Goal: Information Seeking & Learning: Learn about a topic

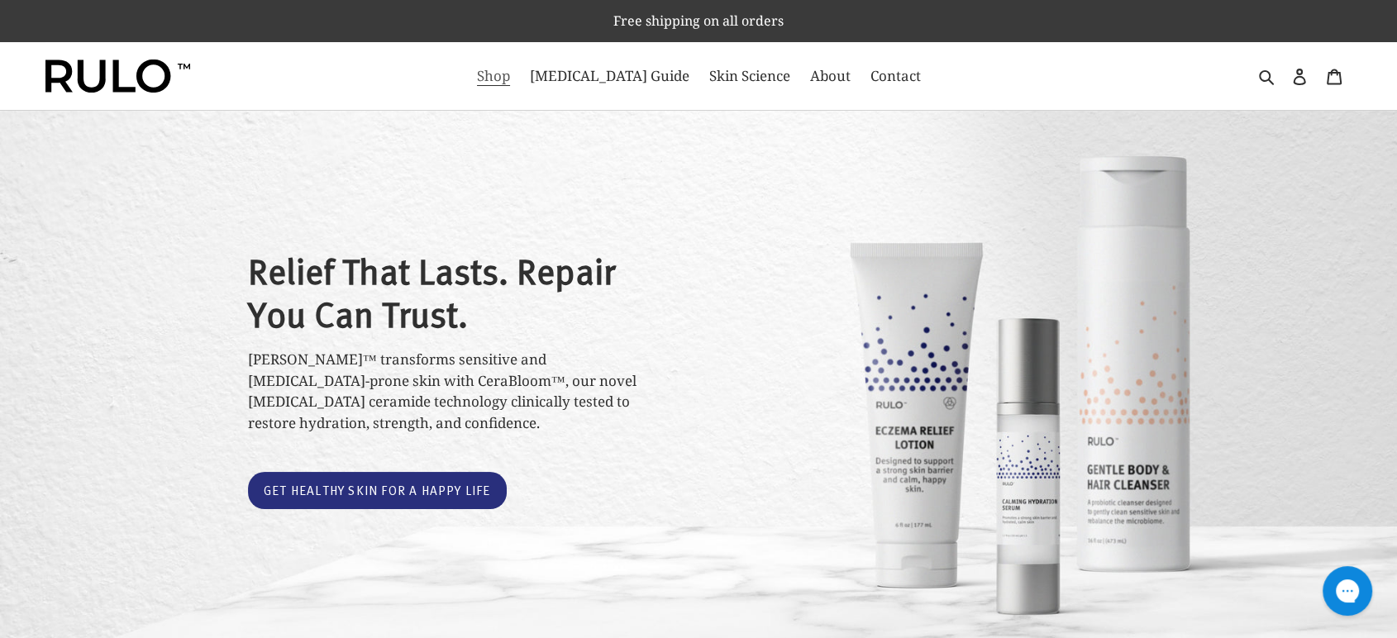
click at [510, 79] on span "Shop" at bounding box center [493, 76] width 33 height 20
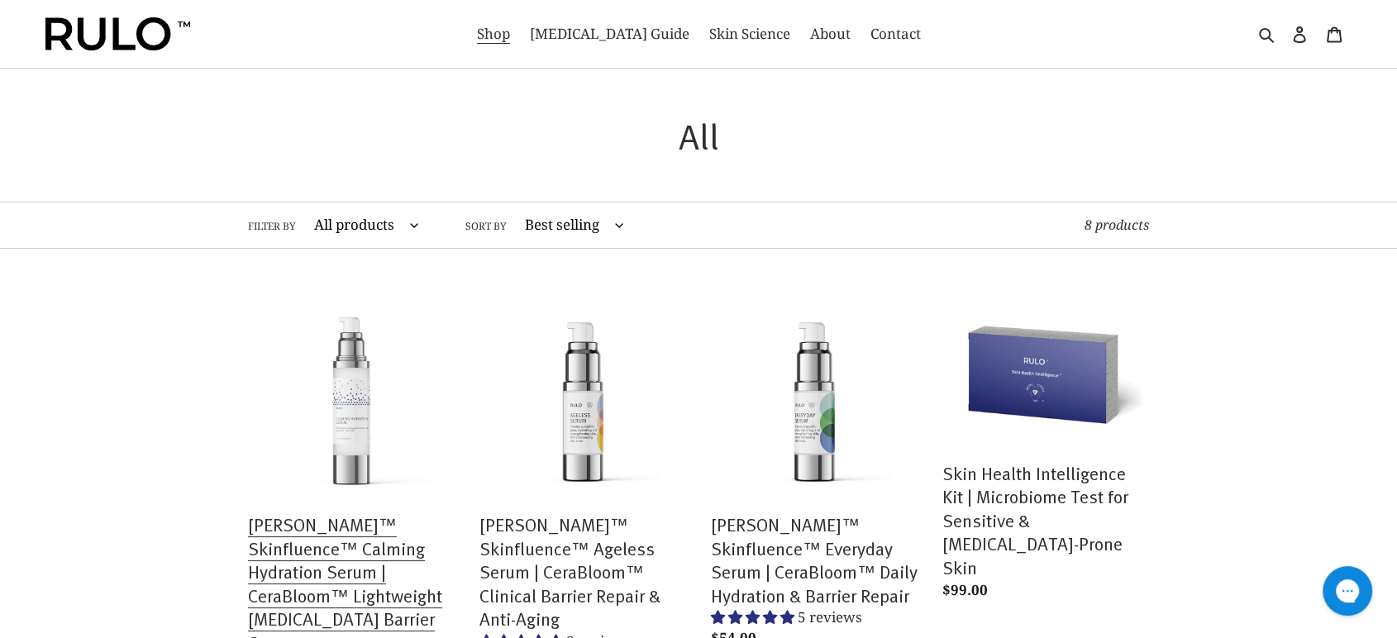
scroll to position [612, 0]
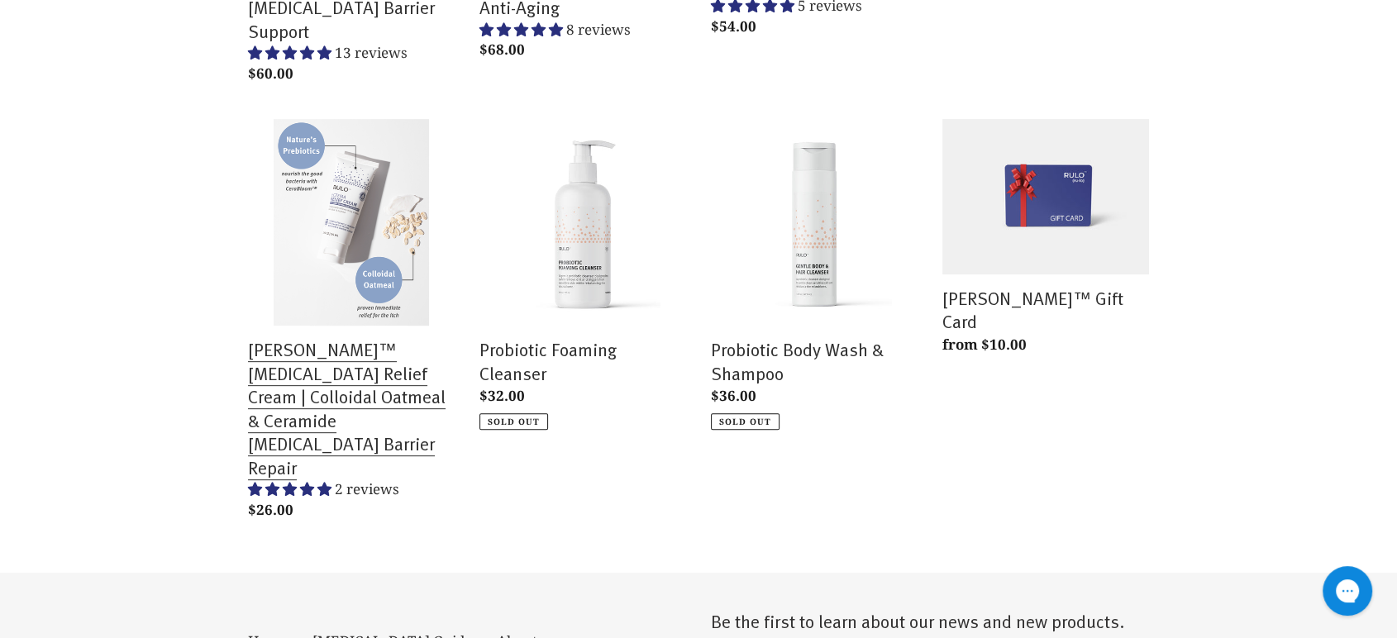
click at [333, 158] on link "[PERSON_NAME]™ [MEDICAL_DATA] Relief Cream | Colloidal Oatmeal & Ceramide [MEDI…" at bounding box center [351, 323] width 207 height 408
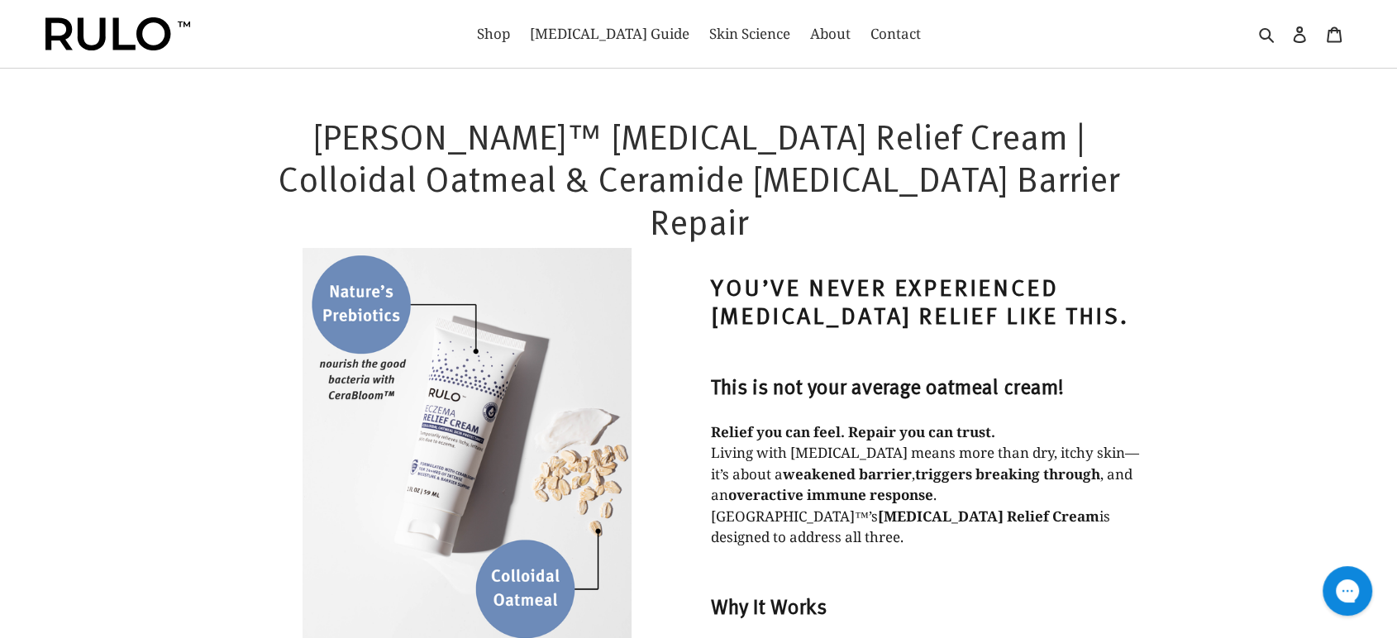
select select "most-helpful"
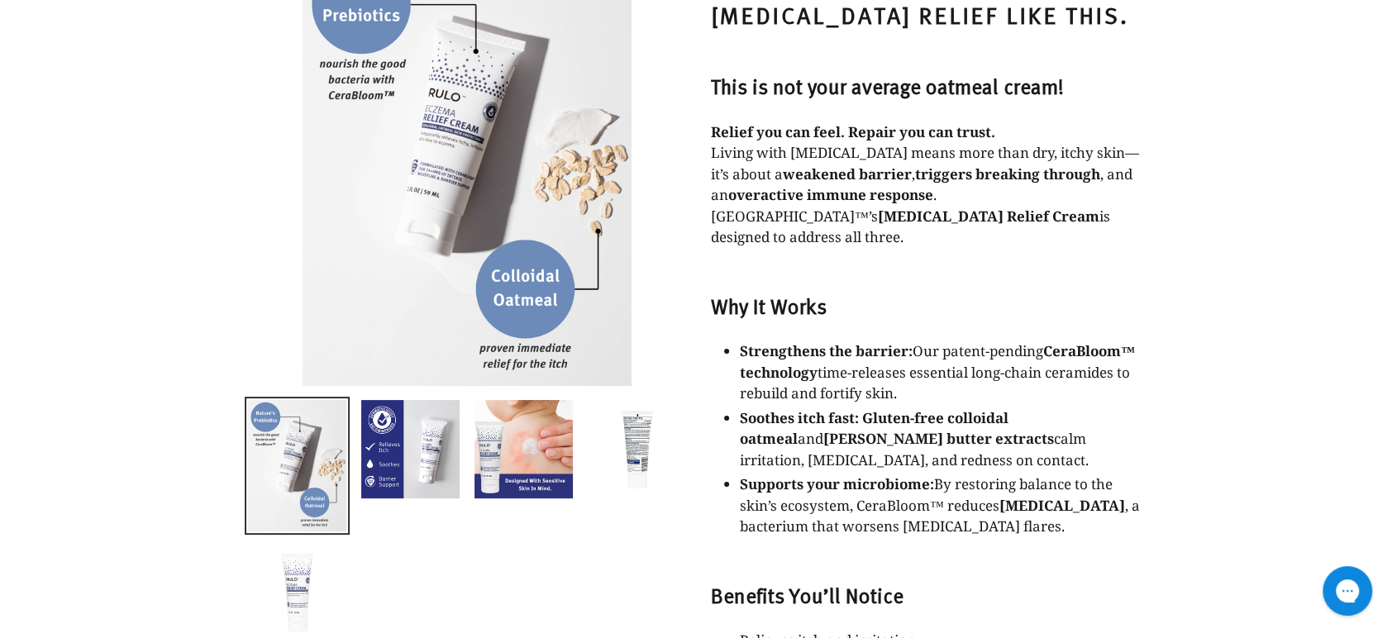
scroll to position [306, 0]
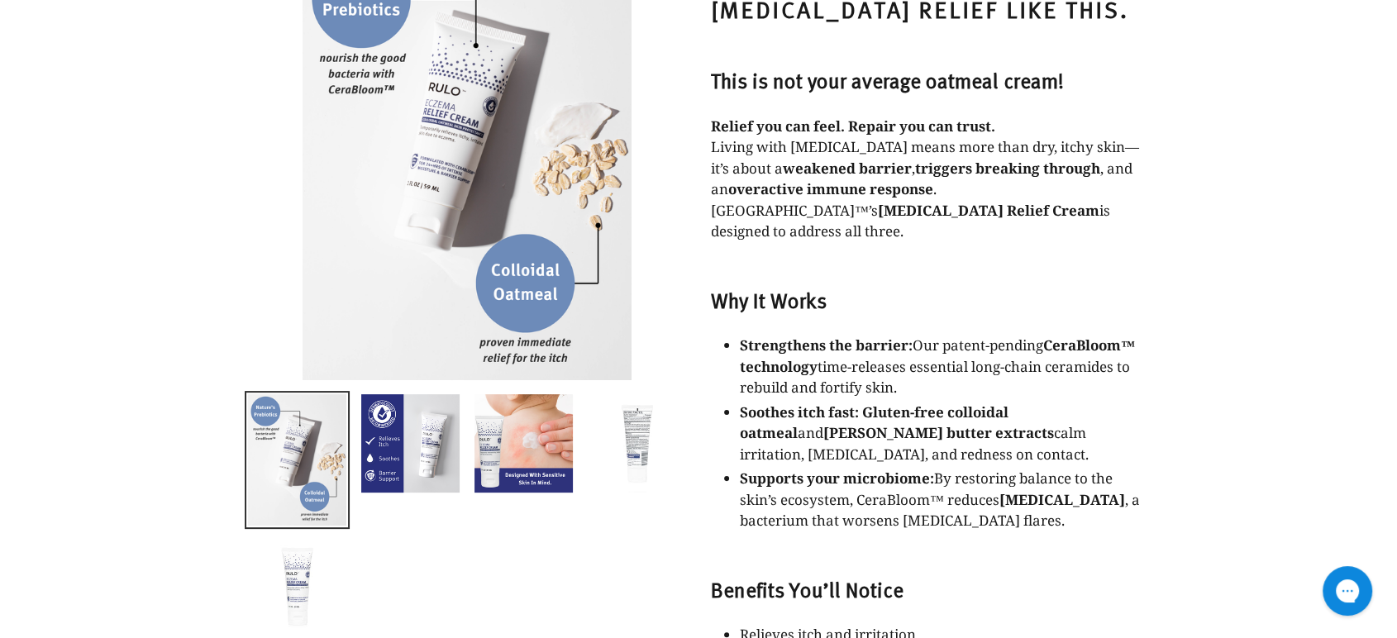
click at [658, 394] on img at bounding box center [637, 444] width 102 height 102
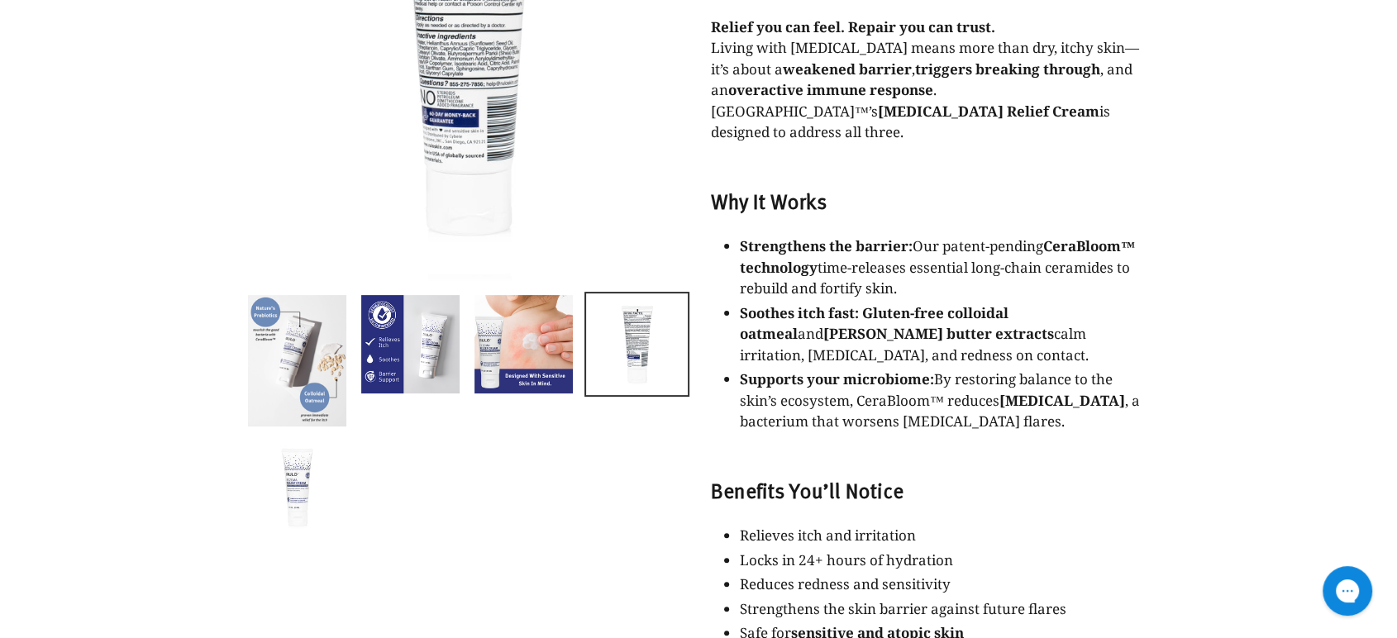
scroll to position [459, 0]
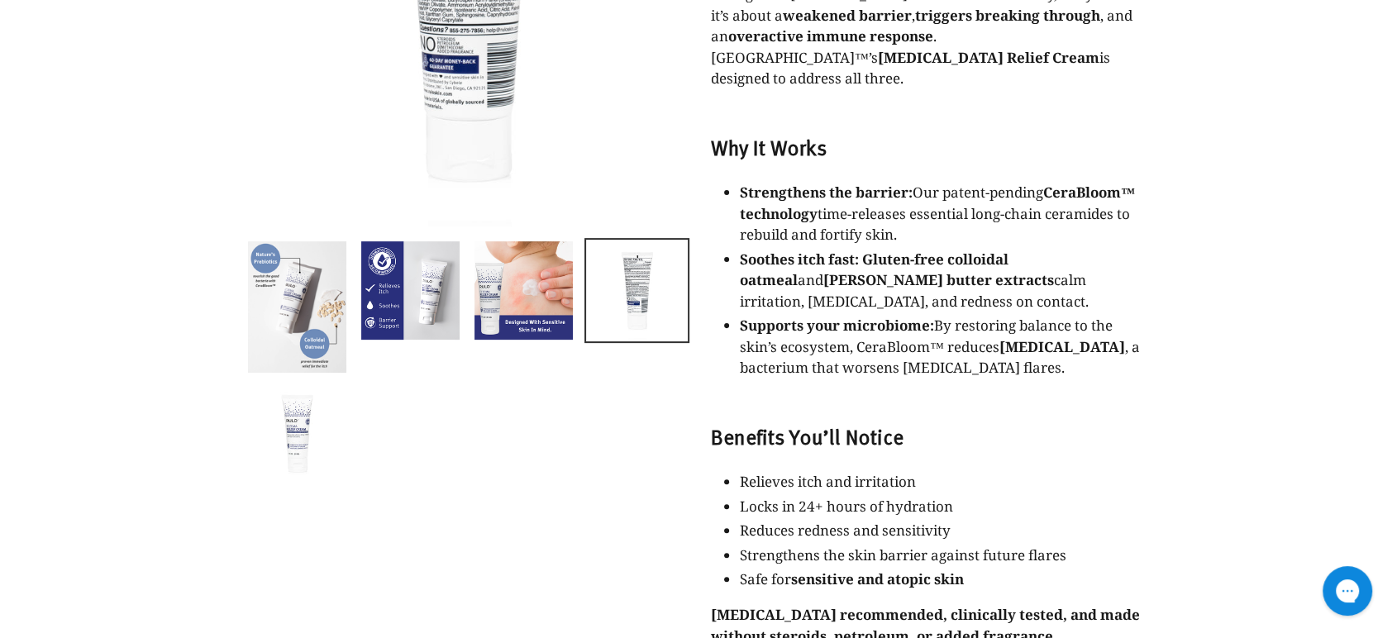
click at [906, 496] on p "Locks in 24+ hours of hydration" at bounding box center [944, 506] width 409 height 21
click at [919, 570] on strong "sensitive and atopic skin" at bounding box center [877, 579] width 173 height 19
copy strong "atopic"
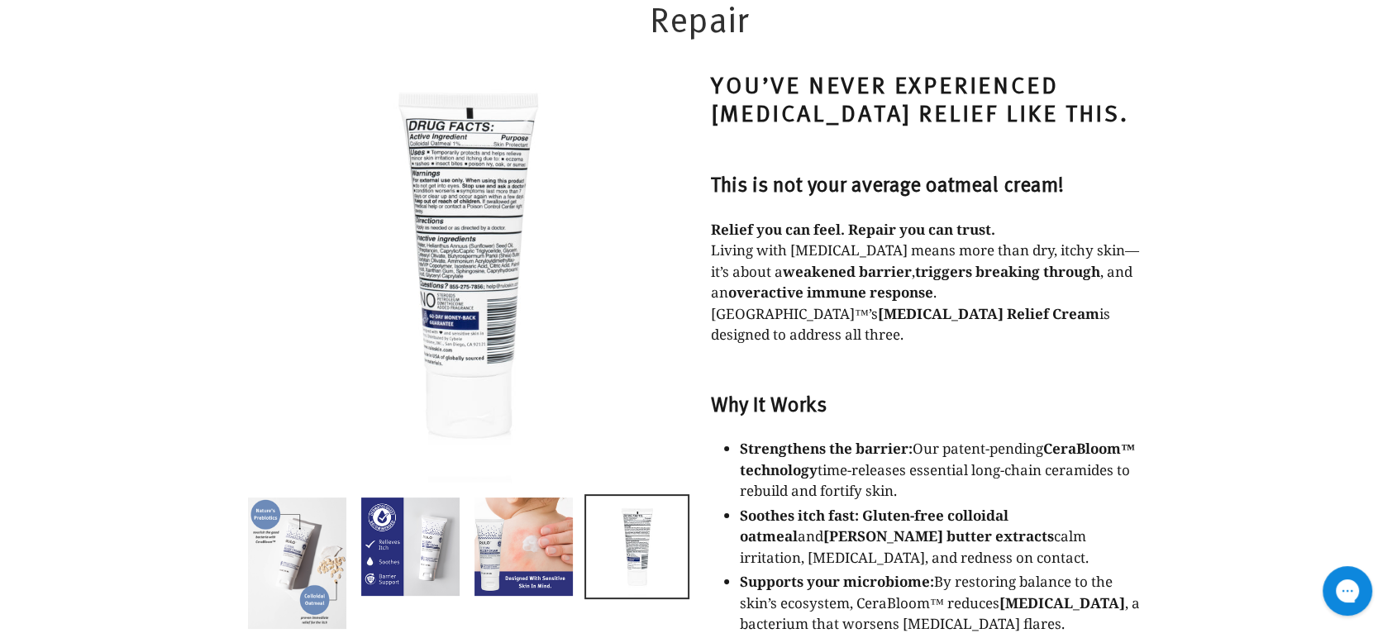
scroll to position [152, 0]
